Goal: Find specific page/section

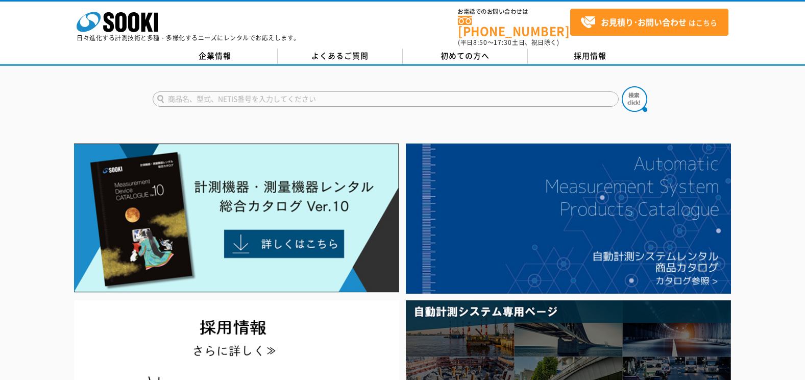
click at [215, 94] on input "text" at bounding box center [386, 98] width 466 height 15
paste input "比抵抗計"
click at [626, 86] on img at bounding box center [635, 99] width 26 height 26
drag, startPoint x: 234, startPoint y: 94, endPoint x: 62, endPoint y: 101, distance: 172.2
click at [62, 101] on div "比抵抗計" at bounding box center [402, 90] width 805 height 49
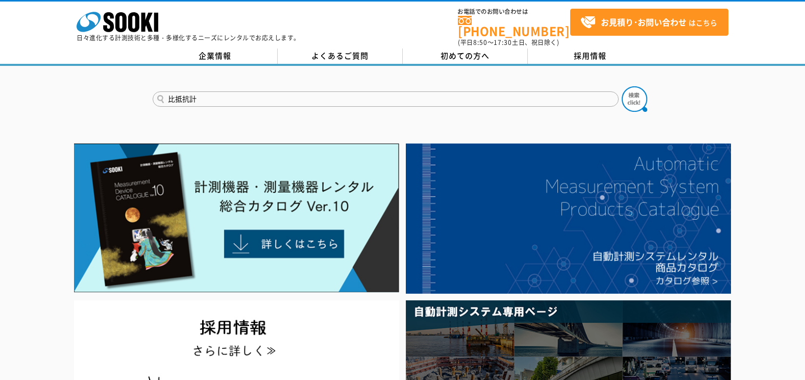
paste input "電気抵抗率"
click at [641, 94] on img at bounding box center [635, 99] width 26 height 26
drag, startPoint x: 184, startPoint y: 92, endPoint x: 147, endPoint y: 94, distance: 36.9
click at [147, 94] on div "電気抵抗率計" at bounding box center [402, 90] width 805 height 49
click at [253, 92] on input "抵抗率計" at bounding box center [386, 98] width 466 height 15
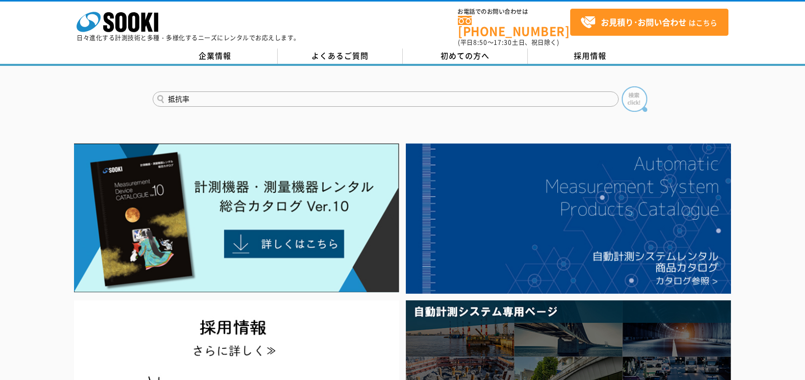
click at [641, 86] on img at bounding box center [635, 99] width 26 height 26
click at [253, 96] on input "抵抗率" at bounding box center [386, 98] width 466 height 15
type input "抵抗"
click at [646, 97] on img at bounding box center [635, 99] width 26 height 26
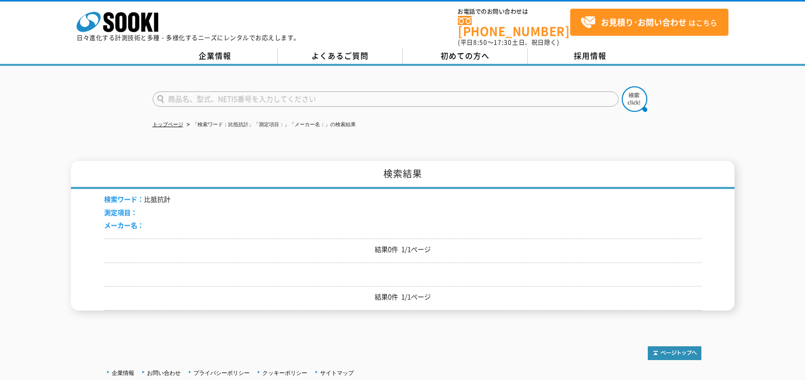
drag, startPoint x: 309, startPoint y: 110, endPoint x: 304, endPoint y: 109, distance: 5.1
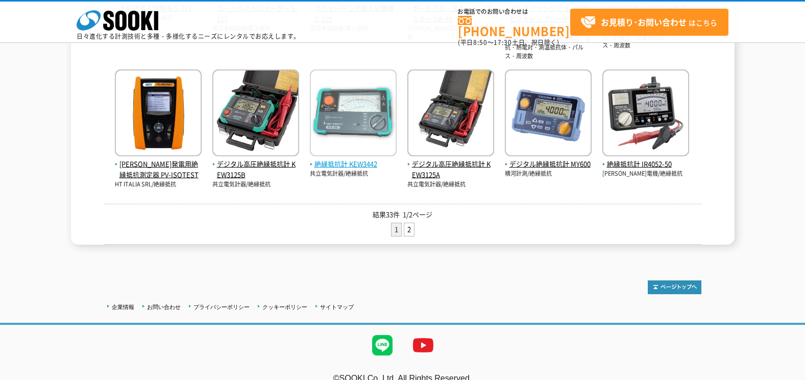
scroll to position [489, 0]
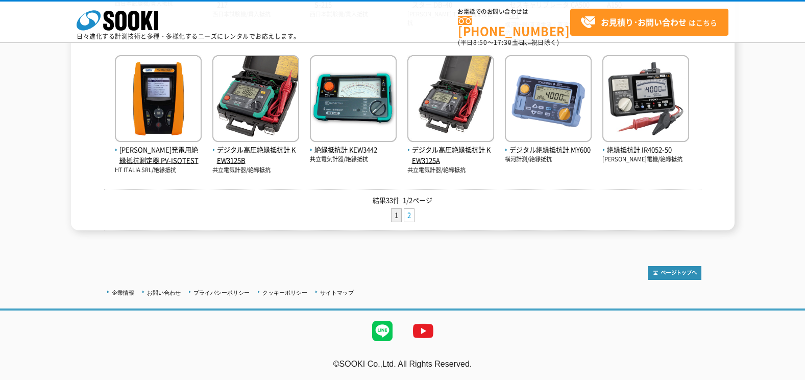
click at [414, 213] on link "2" at bounding box center [409, 215] width 10 height 13
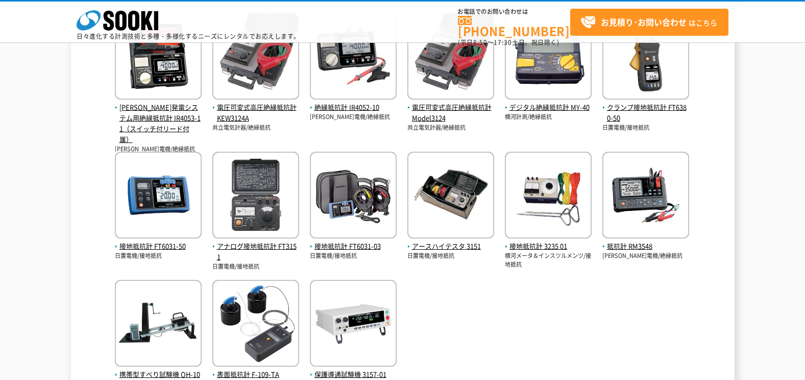
scroll to position [341, 0]
